Goal: Check status: Check status

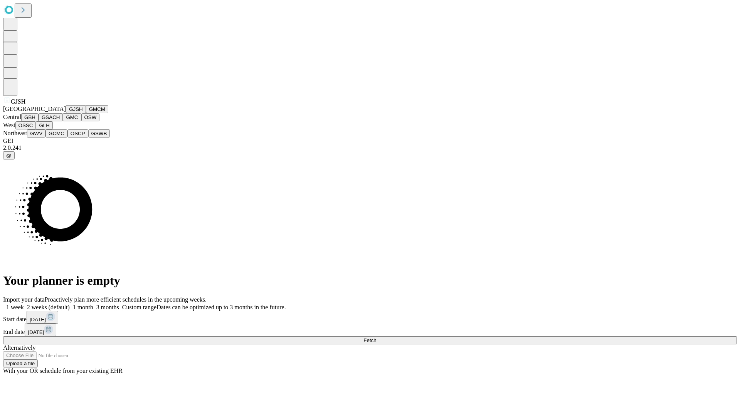
click at [66, 113] on button "GJSH" at bounding box center [76, 109] width 20 height 8
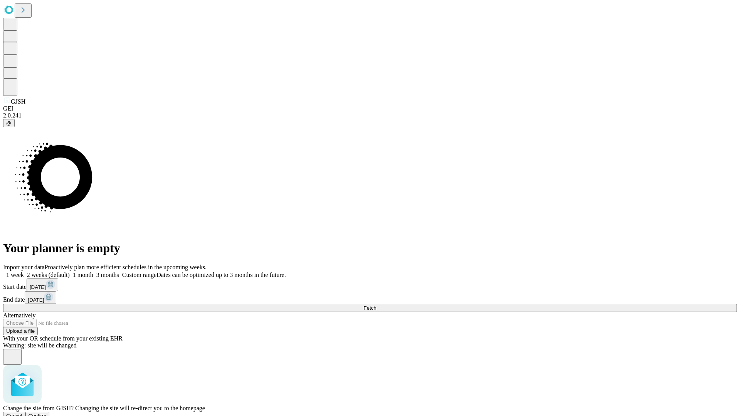
click at [47, 413] on span "Confirm" at bounding box center [38, 416] width 18 height 6
click at [24, 272] on label "1 week" at bounding box center [13, 275] width 21 height 7
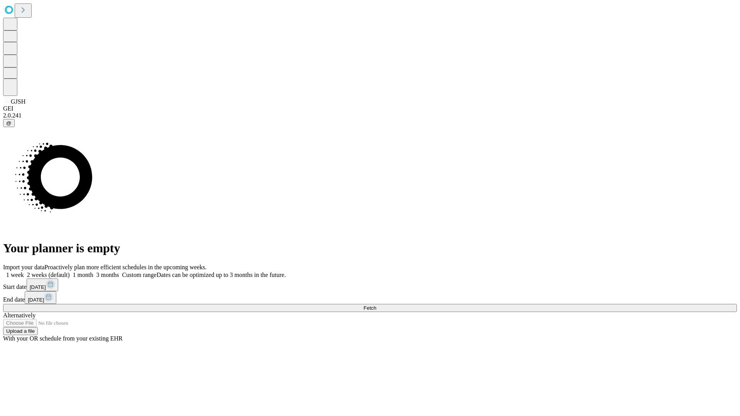
click at [376, 305] on span "Fetch" at bounding box center [370, 308] width 13 height 6
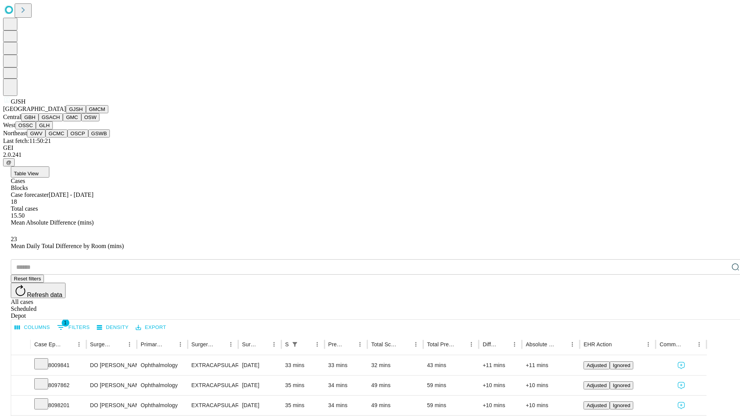
click at [86, 113] on button "GMCM" at bounding box center [97, 109] width 22 height 8
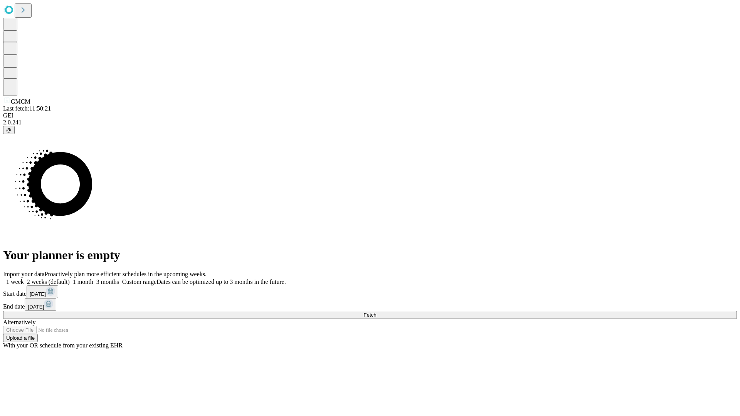
click at [24, 279] on label "1 week" at bounding box center [13, 282] width 21 height 7
click at [376, 312] on span "Fetch" at bounding box center [370, 315] width 13 height 6
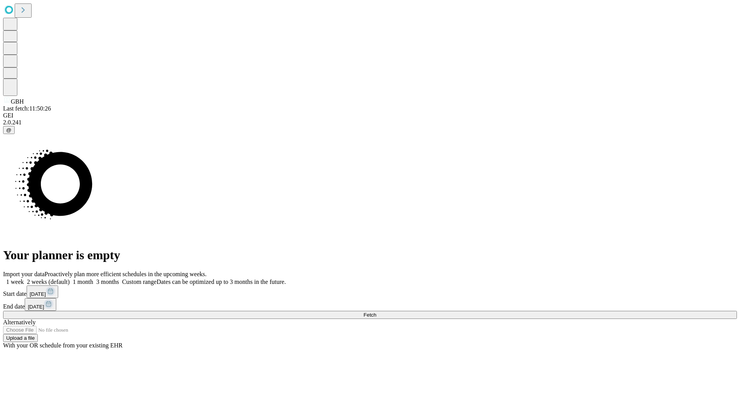
click at [24, 279] on label "1 week" at bounding box center [13, 282] width 21 height 7
click at [376, 312] on span "Fetch" at bounding box center [370, 315] width 13 height 6
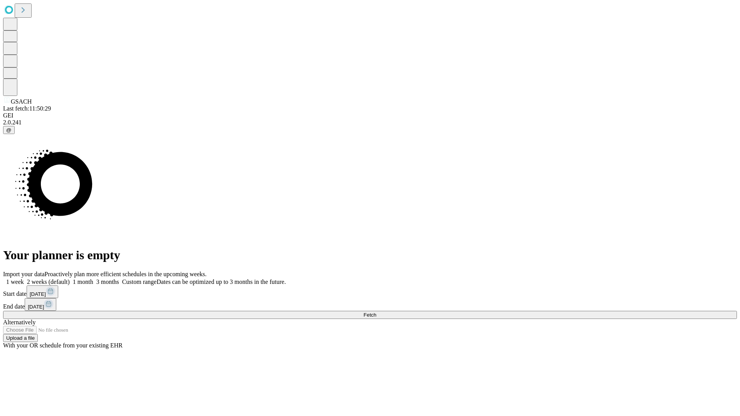
click at [24, 279] on label "1 week" at bounding box center [13, 282] width 21 height 7
click at [376, 312] on span "Fetch" at bounding box center [370, 315] width 13 height 6
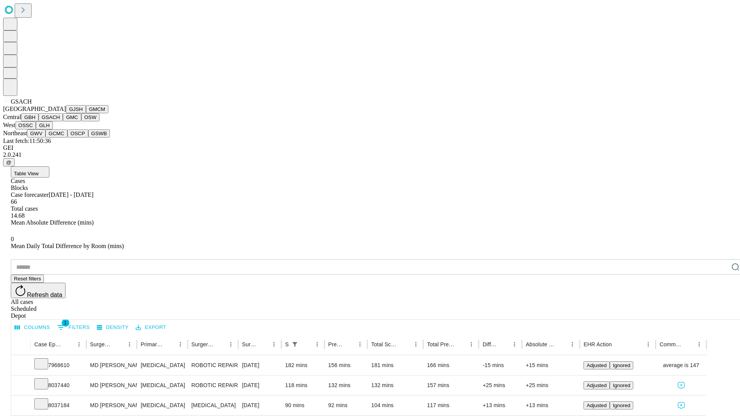
click at [63, 121] on button "GMC" at bounding box center [72, 117] width 18 height 8
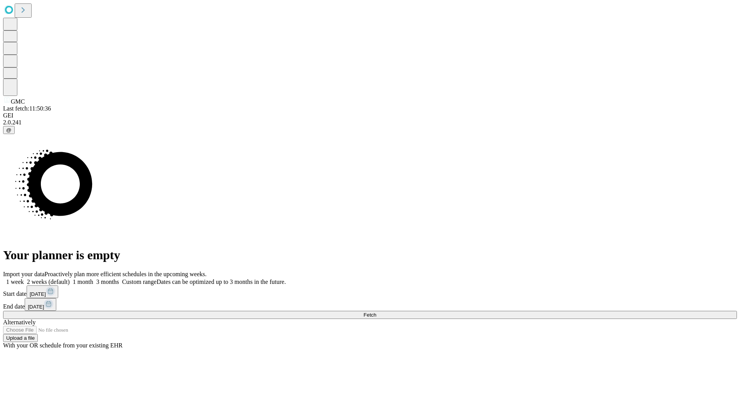
click at [24, 279] on label "1 week" at bounding box center [13, 282] width 21 height 7
click at [376, 312] on span "Fetch" at bounding box center [370, 315] width 13 height 6
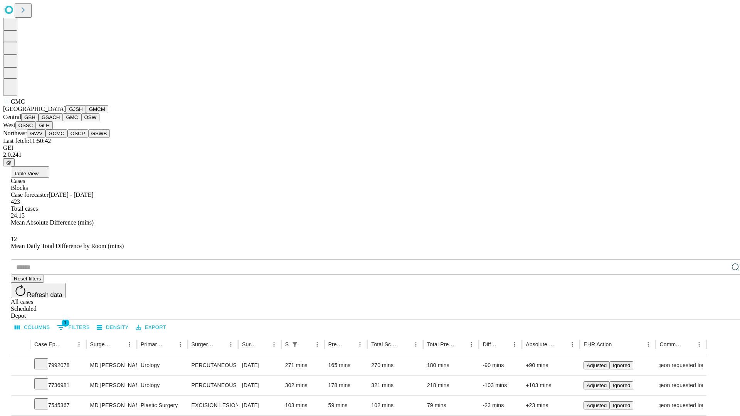
click at [81, 121] on button "OSW" at bounding box center [90, 117] width 19 height 8
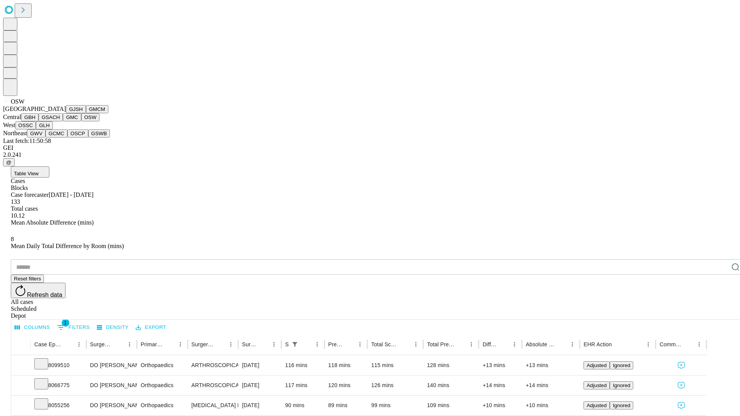
click at [36, 130] on button "OSSC" at bounding box center [25, 125] width 21 height 8
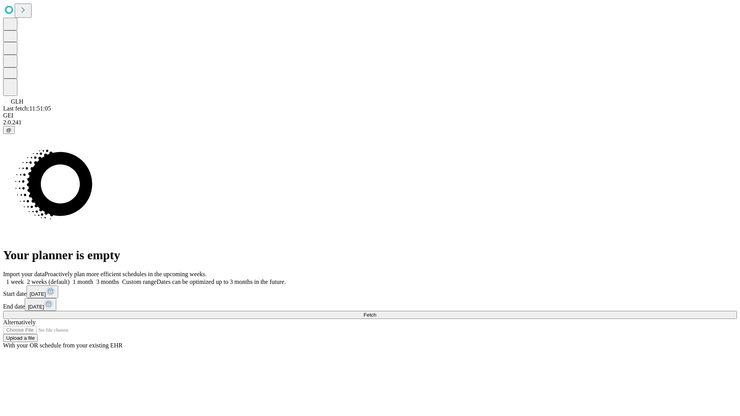
click at [376, 312] on span "Fetch" at bounding box center [370, 315] width 13 height 6
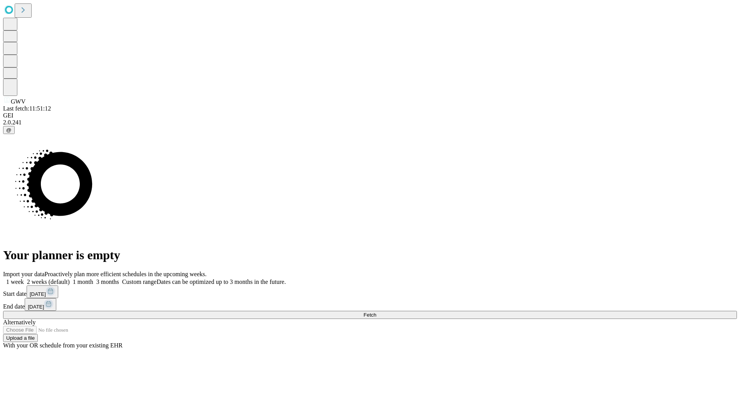
click at [24, 279] on label "1 week" at bounding box center [13, 282] width 21 height 7
click at [376, 312] on span "Fetch" at bounding box center [370, 315] width 13 height 6
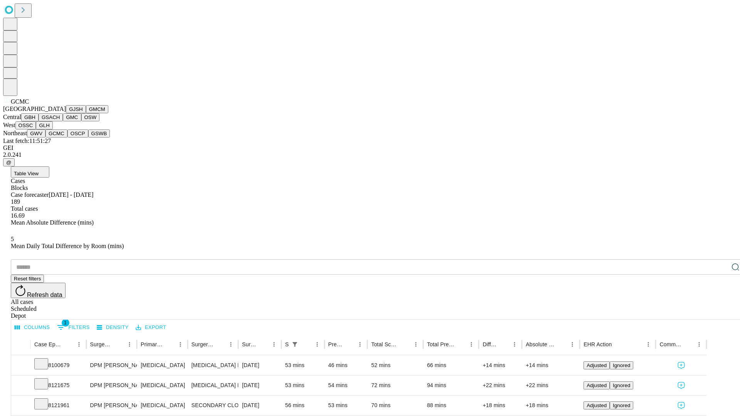
click at [67, 138] on button "OSCP" at bounding box center [77, 134] width 21 height 8
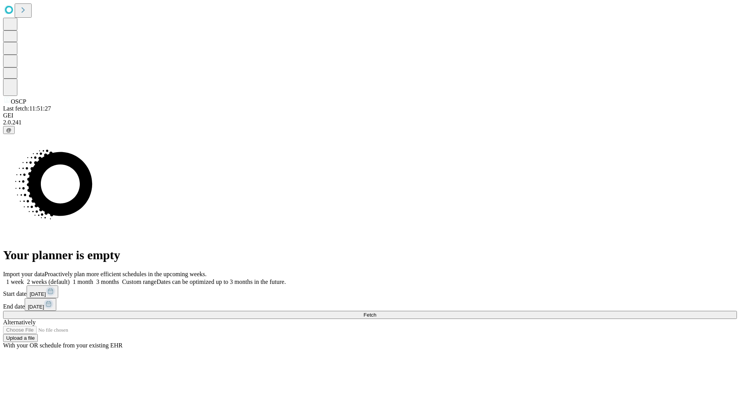
click at [24, 279] on label "1 week" at bounding box center [13, 282] width 21 height 7
click at [376, 312] on span "Fetch" at bounding box center [370, 315] width 13 height 6
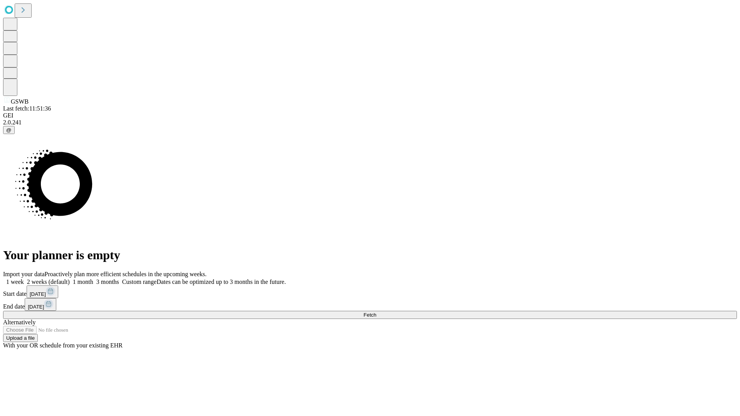
click at [24, 279] on label "1 week" at bounding box center [13, 282] width 21 height 7
click at [376, 312] on span "Fetch" at bounding box center [370, 315] width 13 height 6
